Goal: Task Accomplishment & Management: Use online tool/utility

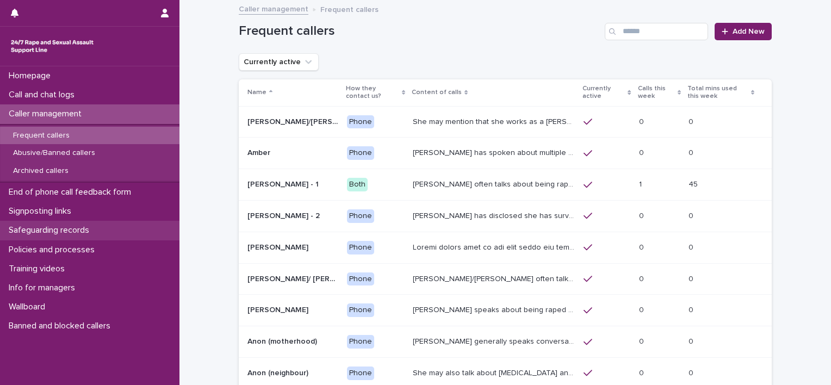
click at [82, 224] on div "Safeguarding records" at bounding box center [90, 230] width 180 height 19
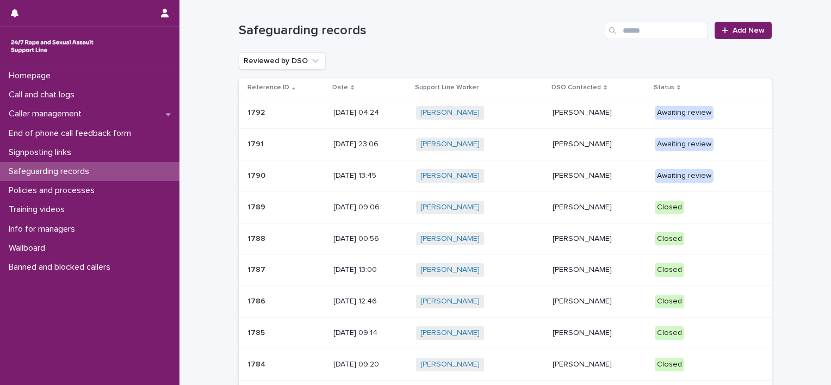
click at [516, 172] on div "[PERSON_NAME] + 0" at bounding box center [479, 176] width 127 height 14
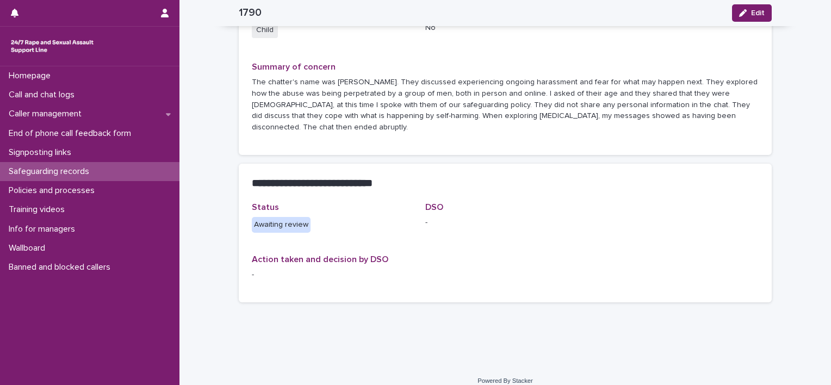
scroll to position [50, 0]
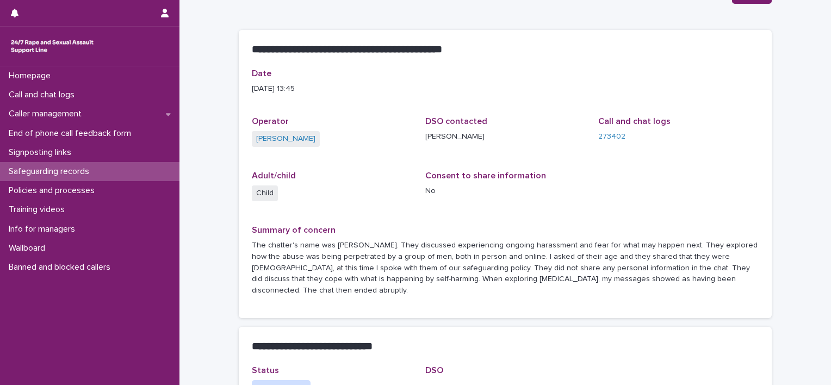
click at [107, 172] on div "Safeguarding records" at bounding box center [90, 171] width 180 height 19
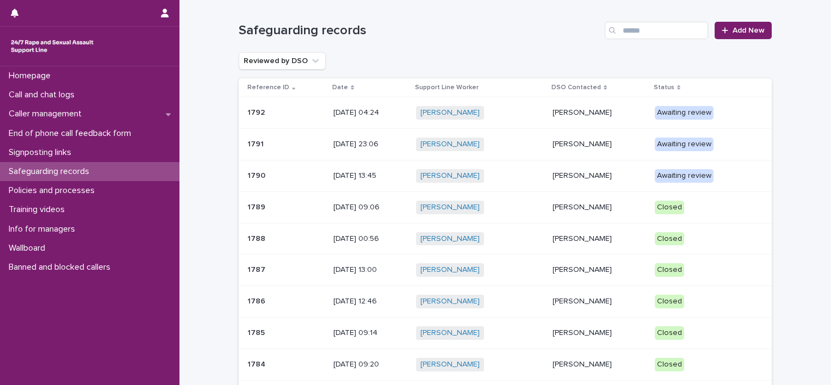
click at [511, 139] on div "[PERSON_NAME] + 0" at bounding box center [479, 145] width 127 height 14
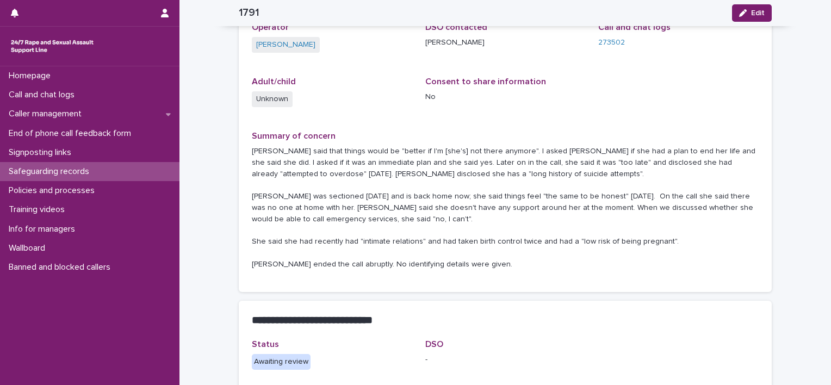
scroll to position [163, 0]
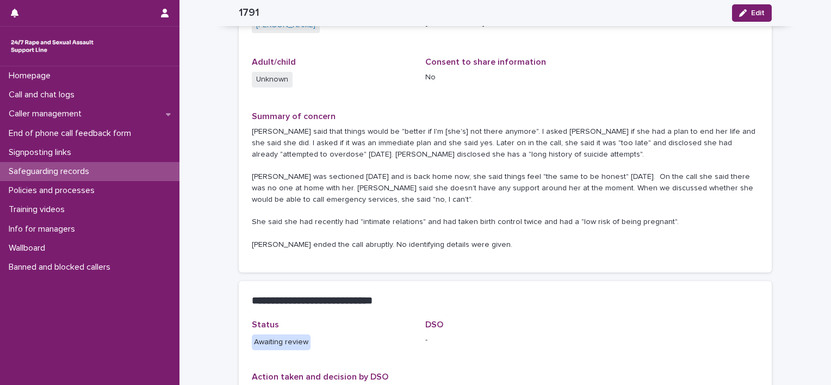
click at [87, 166] on p "Safeguarding records" at bounding box center [51, 171] width 94 height 10
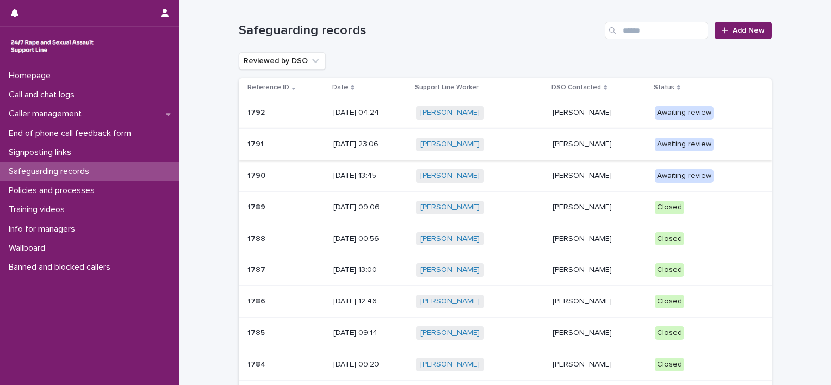
click at [370, 111] on p "[DATE] 04:24" at bounding box center [371, 112] width 74 height 9
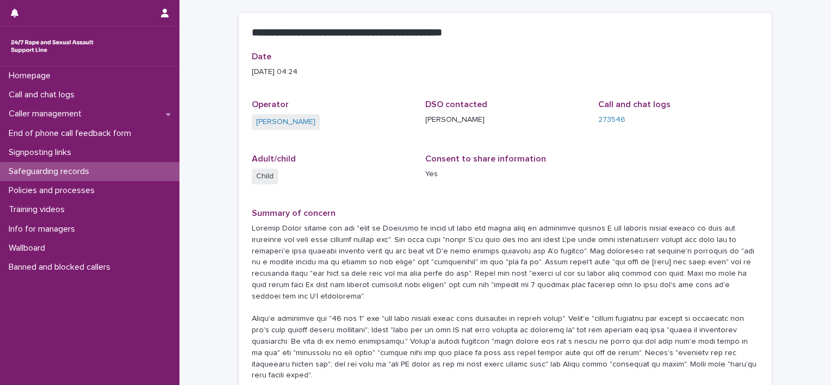
scroll to position [109, 0]
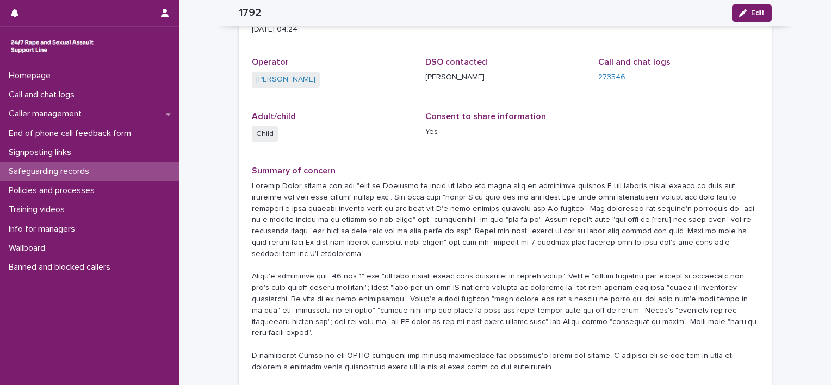
click at [74, 172] on p "Safeguarding records" at bounding box center [51, 171] width 94 height 10
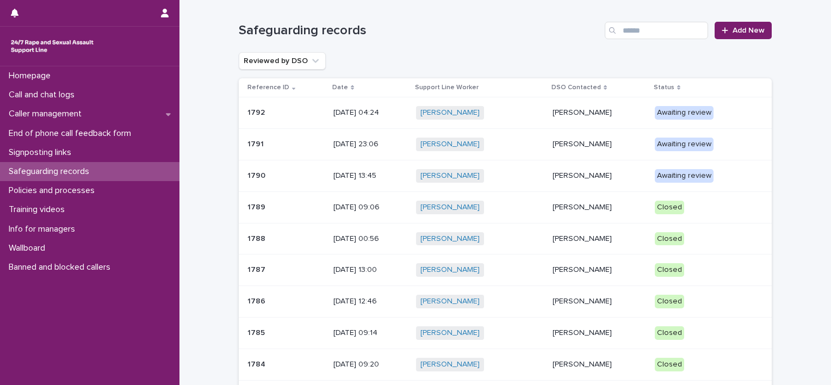
click at [390, 153] on td "[DATE] 23:06" at bounding box center [370, 145] width 83 height 32
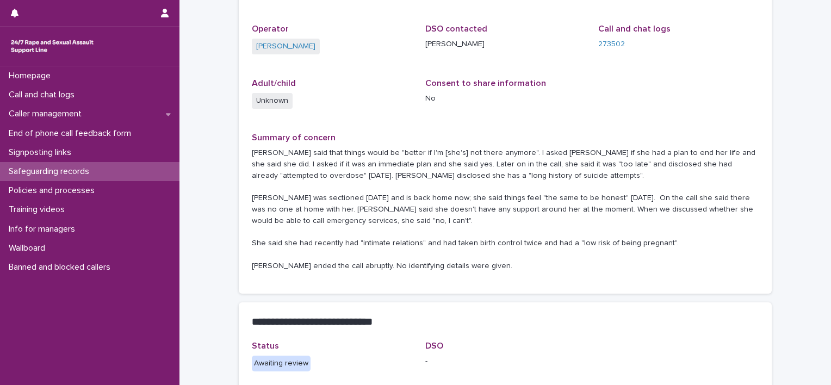
scroll to position [163, 0]
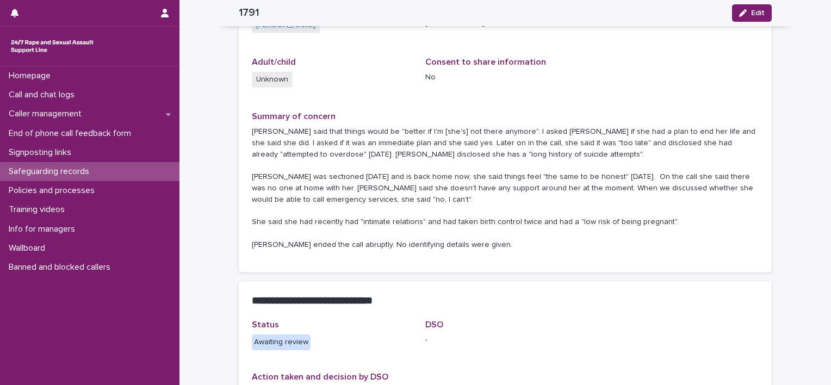
click at [87, 176] on p "Safeguarding records" at bounding box center [51, 171] width 94 height 10
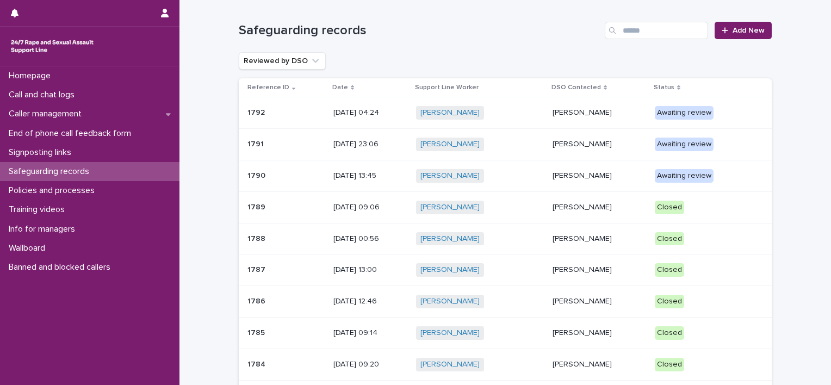
click at [387, 147] on p "[DATE] 23:06" at bounding box center [371, 144] width 74 height 9
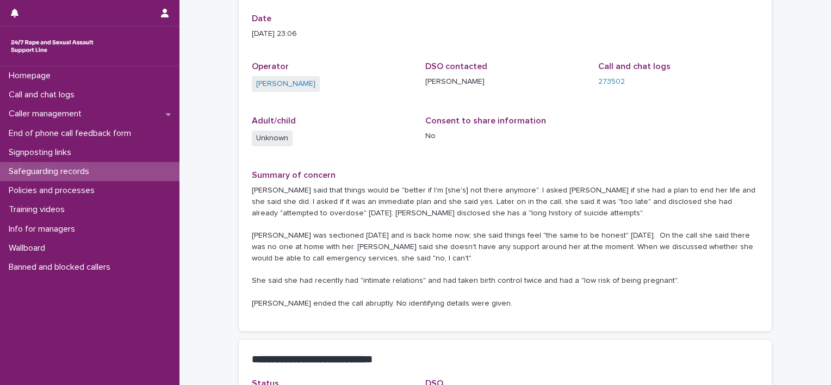
scroll to position [109, 0]
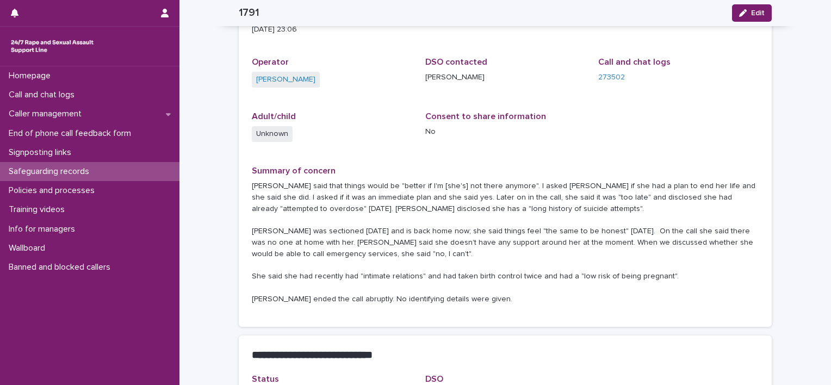
click at [74, 170] on p "Safeguarding records" at bounding box center [51, 171] width 94 height 10
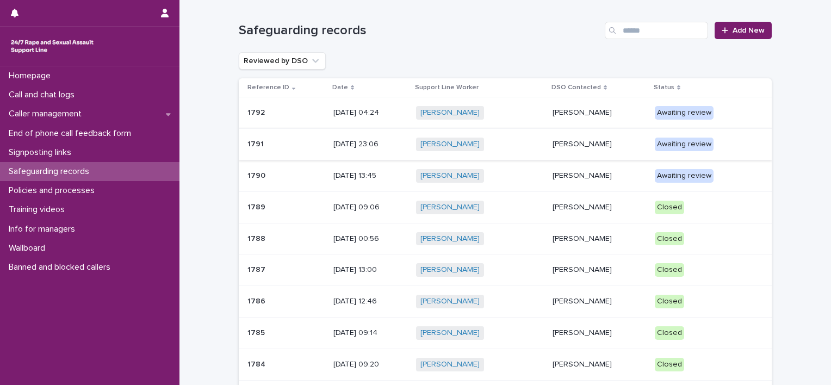
click at [288, 118] on div "1792 1792" at bounding box center [286, 113] width 77 height 18
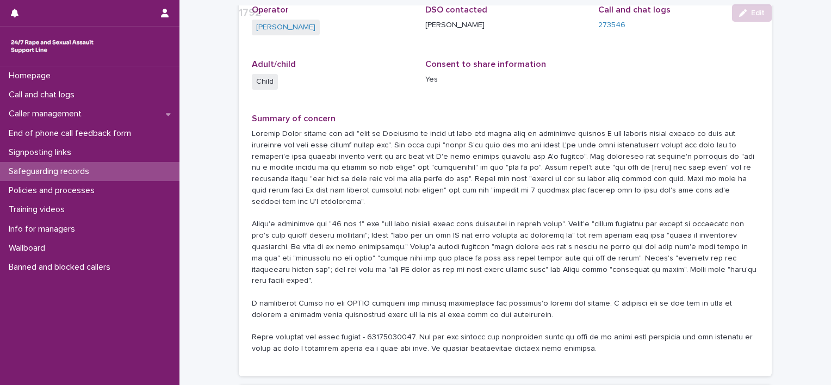
scroll to position [272, 0]
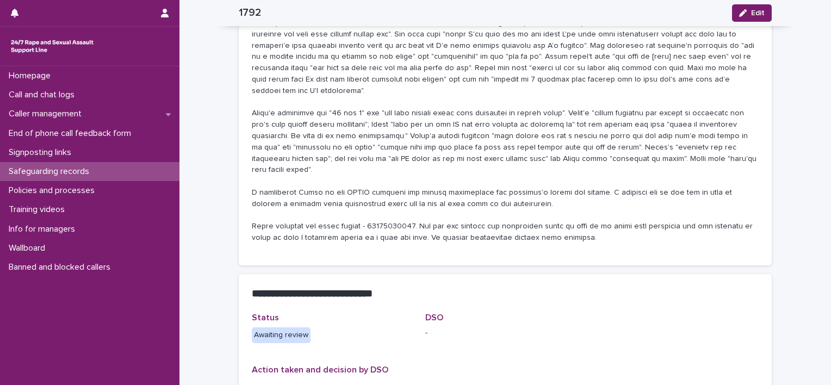
click at [61, 174] on p "Safeguarding records" at bounding box center [51, 171] width 94 height 10
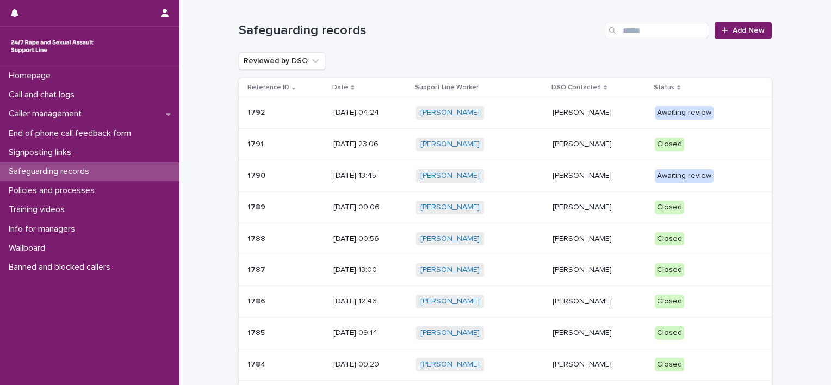
click at [385, 142] on p "[DATE] 23:06" at bounding box center [371, 144] width 74 height 9
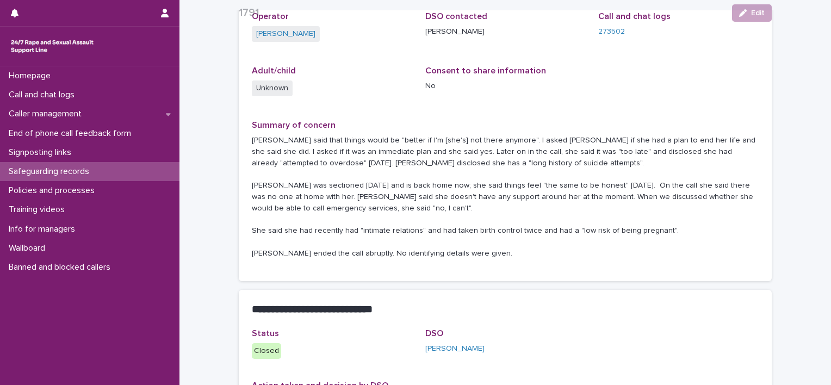
scroll to position [163, 0]
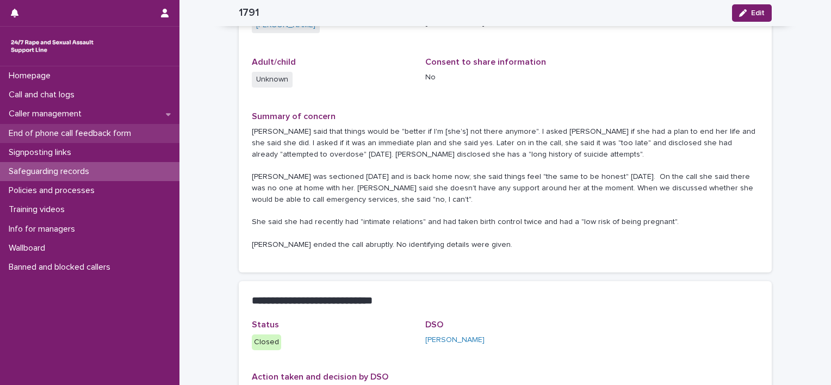
click at [122, 124] on div "End of phone call feedback form" at bounding box center [90, 133] width 180 height 19
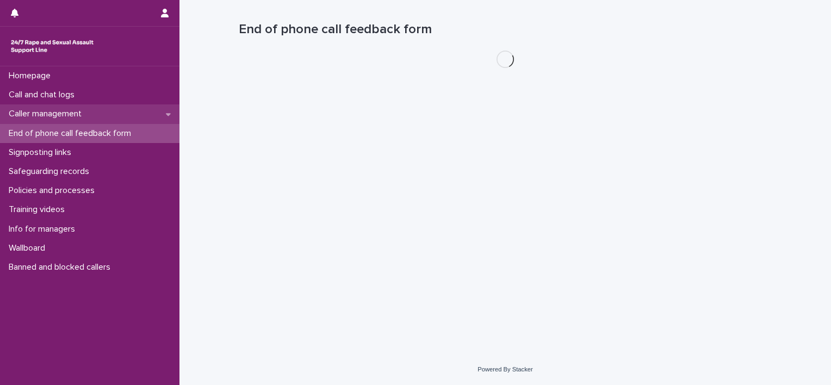
click at [116, 109] on div "Caller management" at bounding box center [90, 113] width 180 height 19
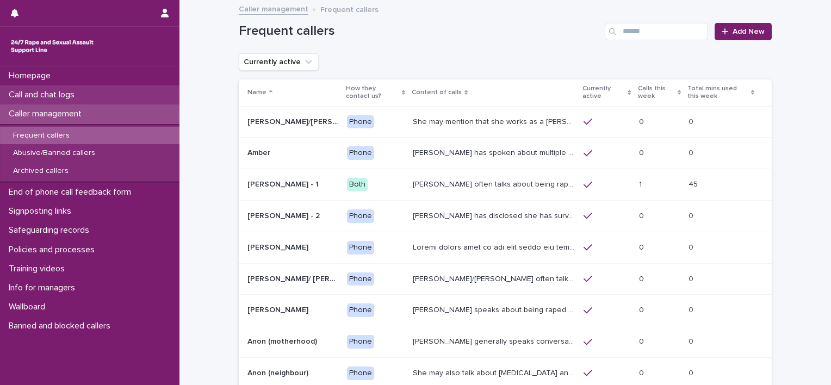
click at [114, 94] on div "Call and chat logs" at bounding box center [90, 94] width 180 height 19
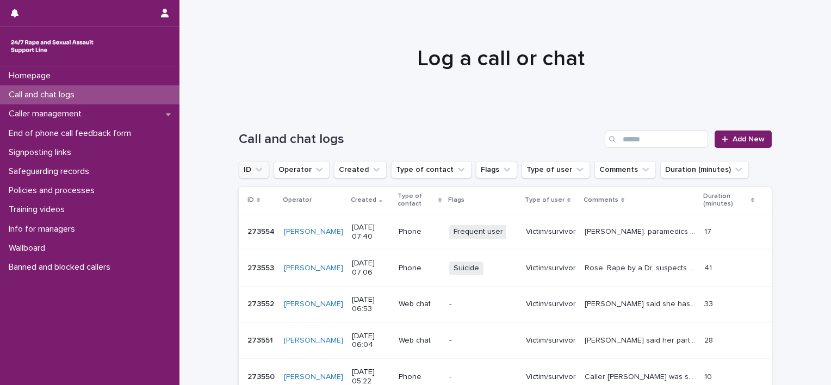
click at [258, 165] on icon "ID" at bounding box center [259, 169] width 11 height 11
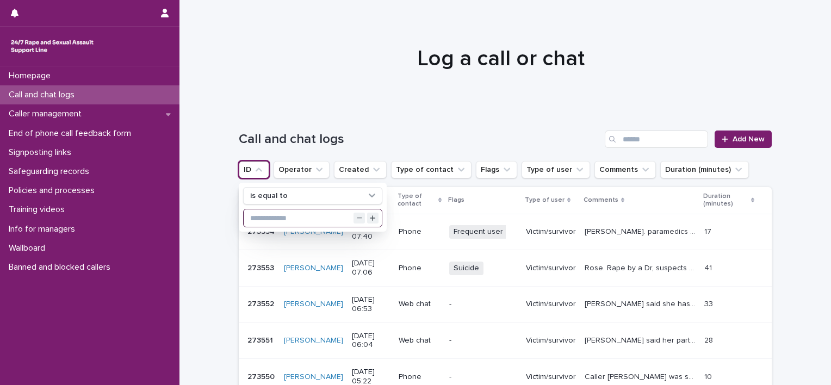
click at [255, 223] on input "text" at bounding box center [313, 217] width 138 height 17
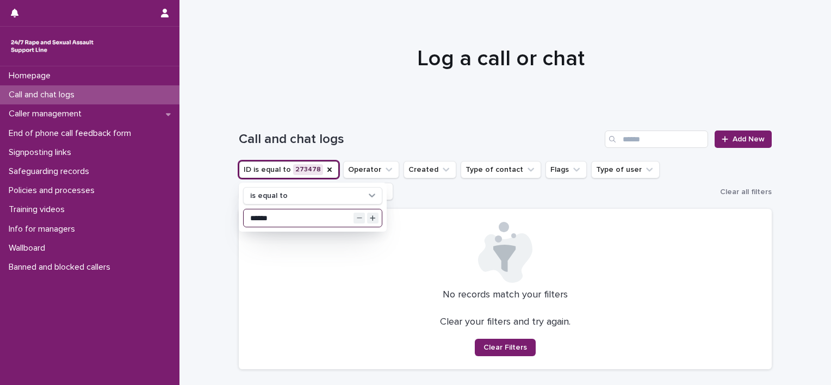
type input "******"
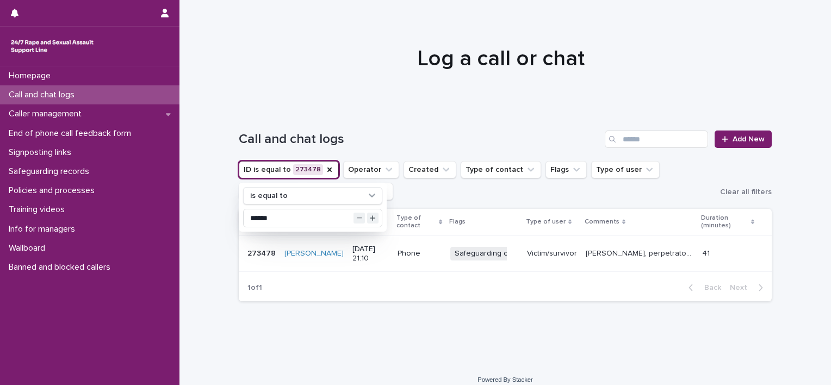
click at [602, 255] on p "[PERSON_NAME], perpetrator was her date and is a secondary school teacher. She …" at bounding box center [641, 252] width 110 height 11
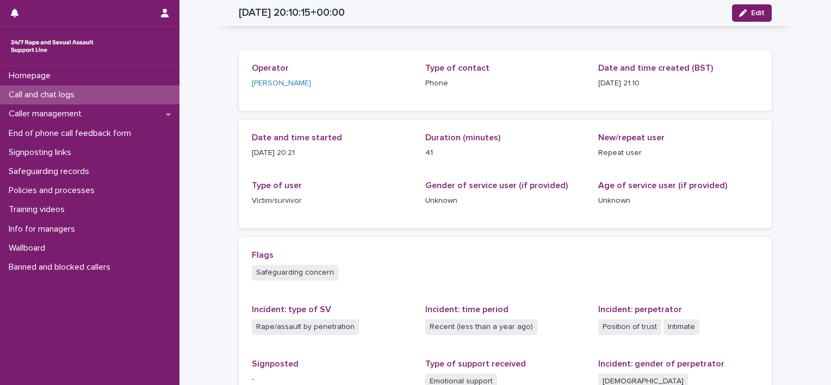
scroll to position [4, 0]
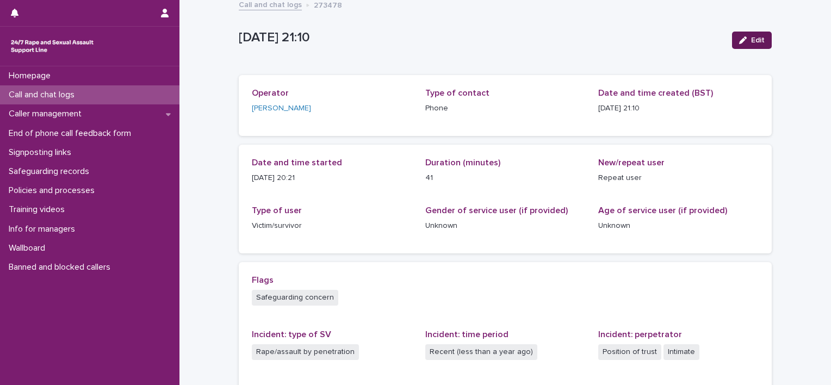
click at [752, 41] on span "Edit" at bounding box center [758, 40] width 14 height 8
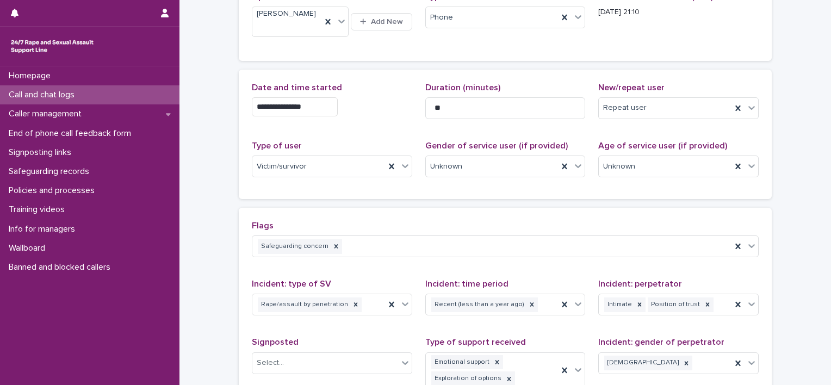
scroll to position [168, 0]
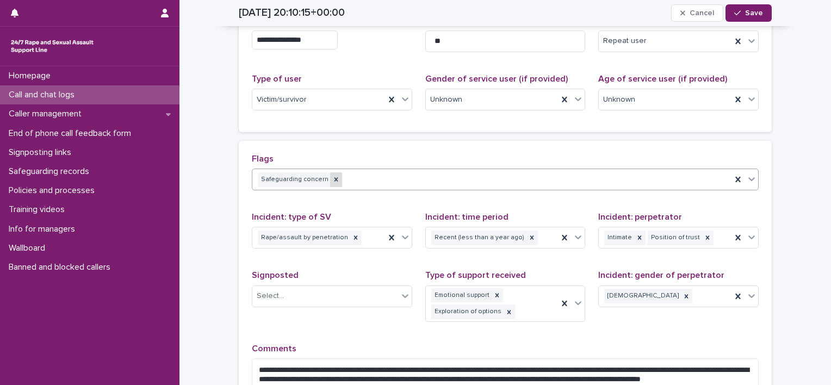
click at [332, 176] on icon at bounding box center [336, 180] width 8 height 8
click at [739, 9] on div "button" at bounding box center [740, 13] width 11 height 8
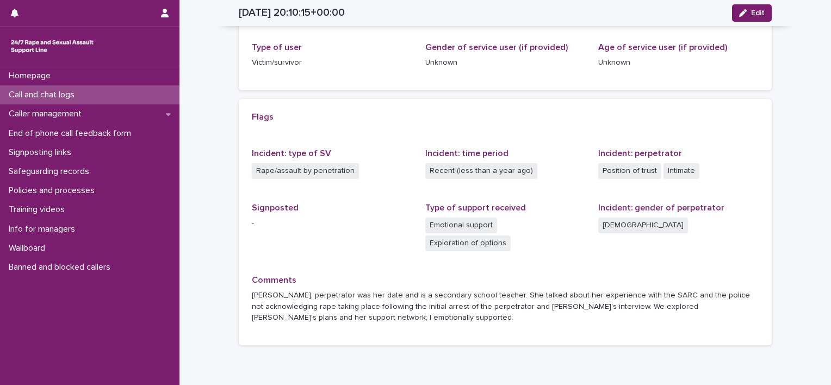
scroll to position [126, 0]
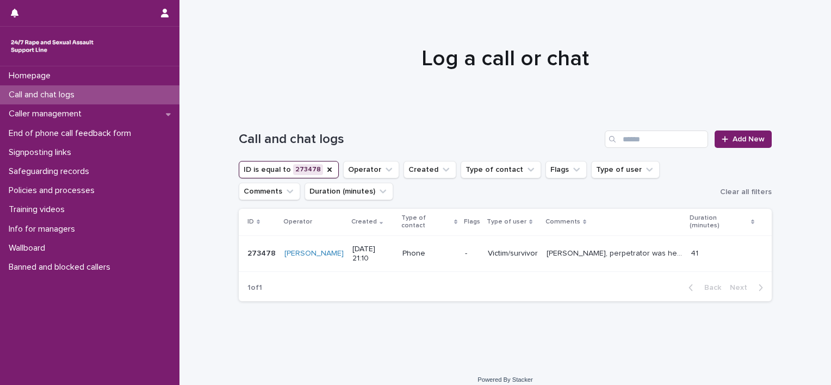
click at [306, 176] on button "ID is equal to 273478" at bounding box center [289, 169] width 100 height 17
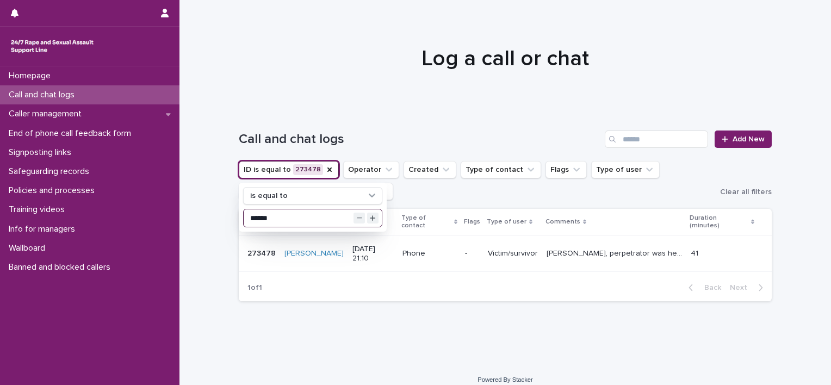
drag, startPoint x: 262, startPoint y: 215, endPoint x: 313, endPoint y: 212, distance: 51.8
click at [305, 215] on input "******" at bounding box center [313, 217] width 138 height 17
type input "******"
click at [560, 252] on td "Victim/survivor" at bounding box center [538, 254] width 59 height 36
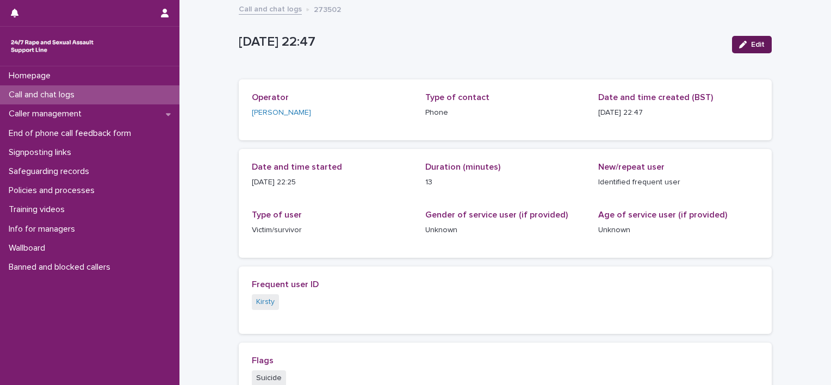
click at [751, 42] on span "Edit" at bounding box center [758, 45] width 14 height 8
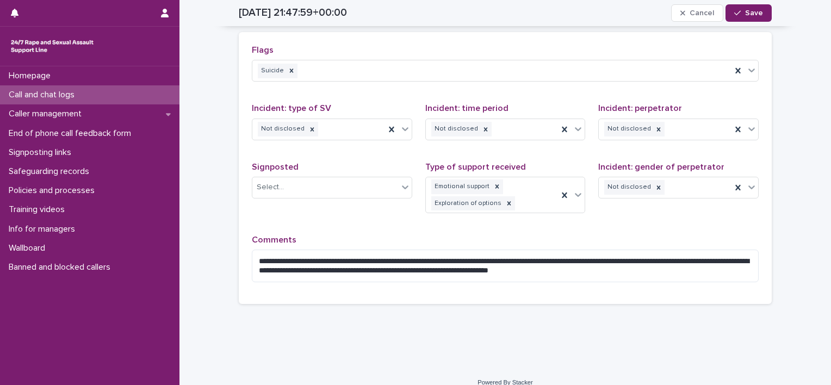
scroll to position [361, 0]
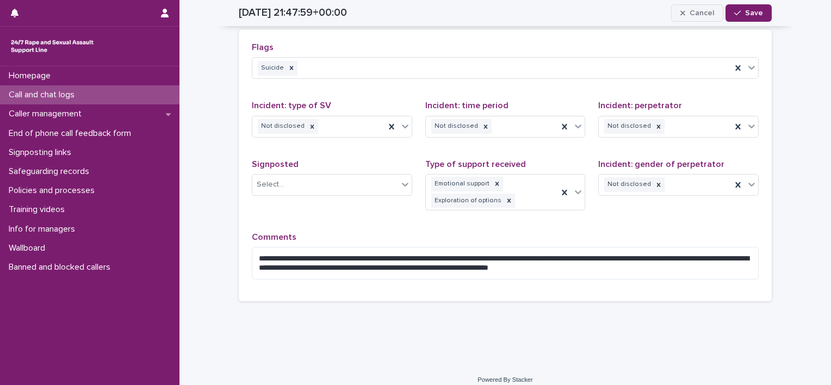
click at [690, 16] on span "Cancel" at bounding box center [702, 13] width 24 height 8
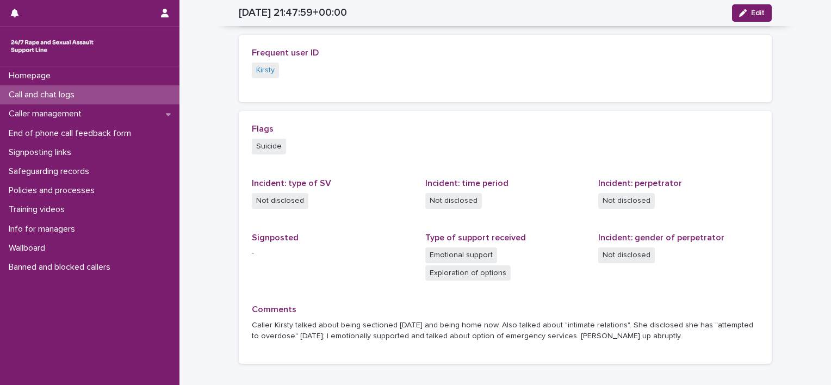
scroll to position [232, 0]
click at [759, 17] on button "Edit" at bounding box center [752, 12] width 40 height 17
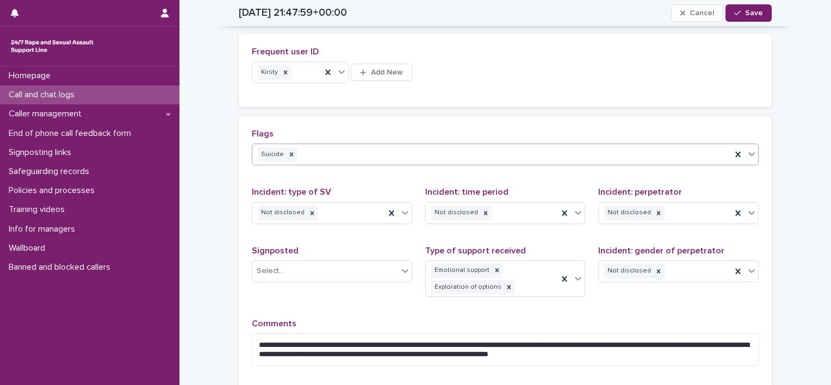
scroll to position [266, 0]
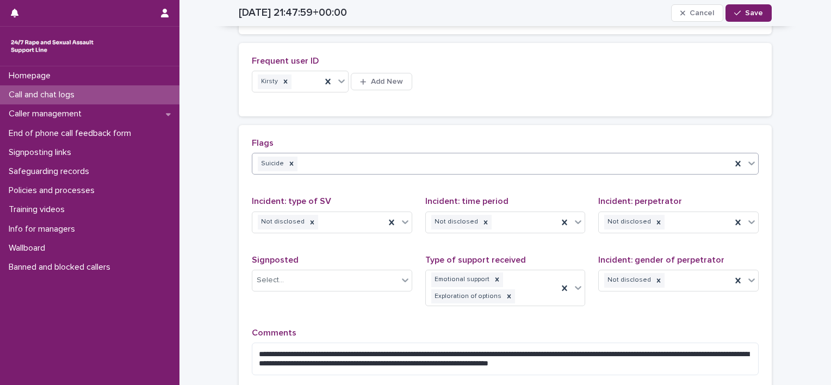
click at [440, 156] on div "Suicide" at bounding box center [491, 164] width 479 height 19
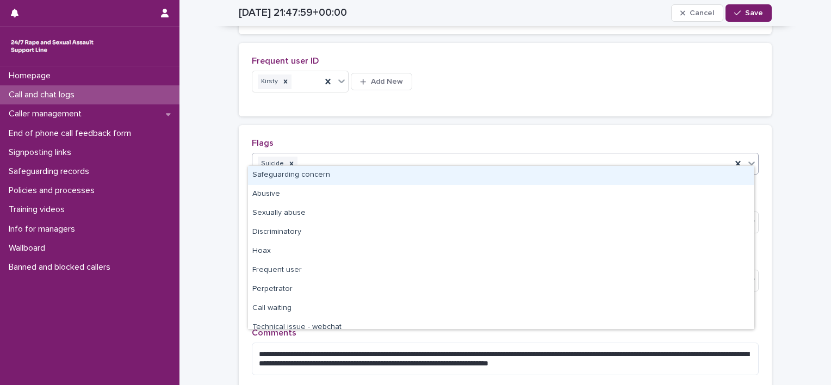
click at [432, 176] on div "Safeguarding concern" at bounding box center [501, 175] width 506 height 19
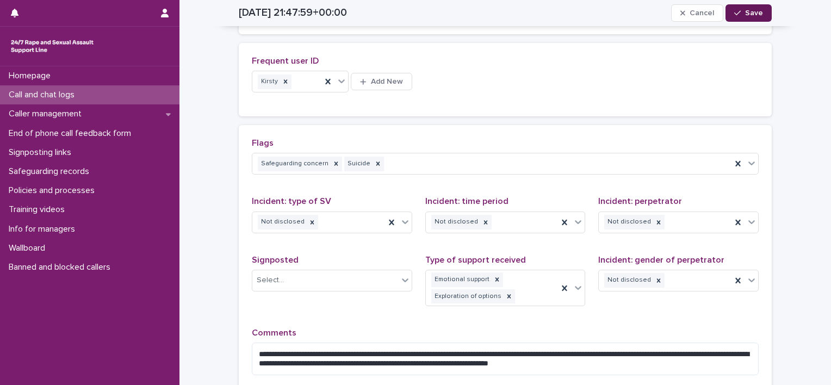
click at [738, 15] on div "button" at bounding box center [740, 13] width 11 height 8
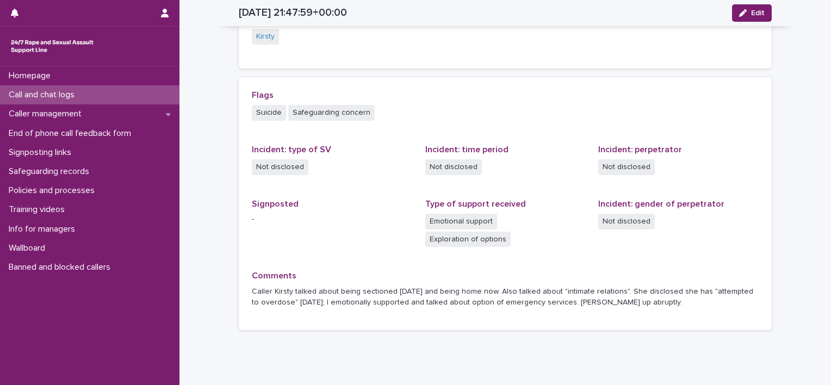
scroll to position [228, 0]
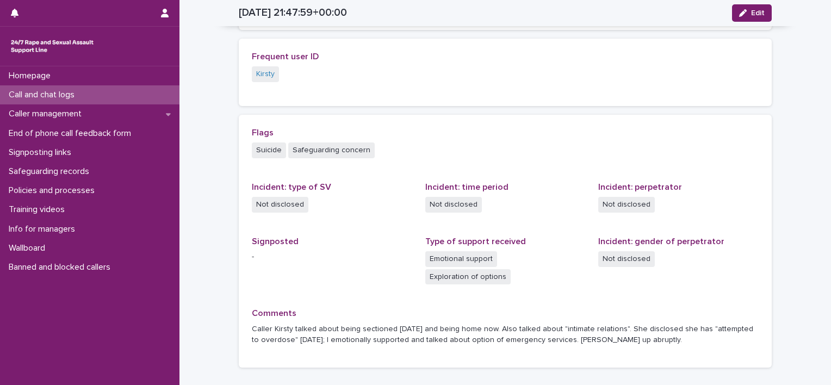
click at [90, 98] on div "Call and chat logs" at bounding box center [90, 94] width 180 height 19
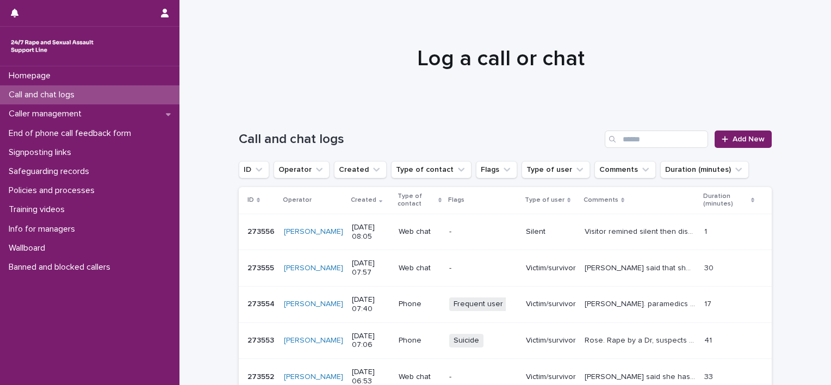
click at [495, 312] on div "Frequent user Suicide + 0" at bounding box center [483, 304] width 68 height 22
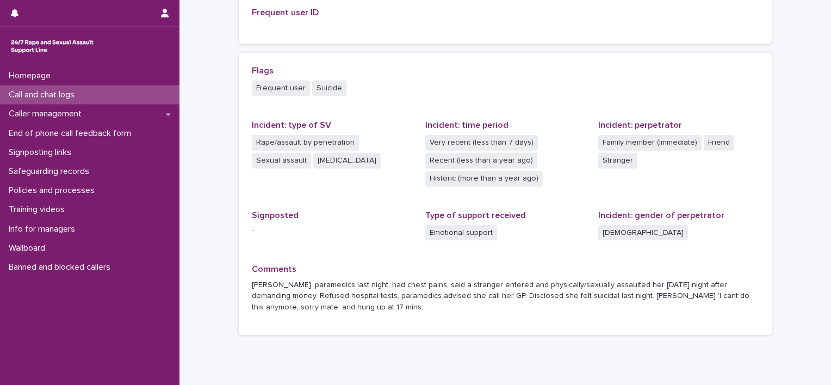
scroll to position [281, 0]
